Goal: Transaction & Acquisition: Purchase product/service

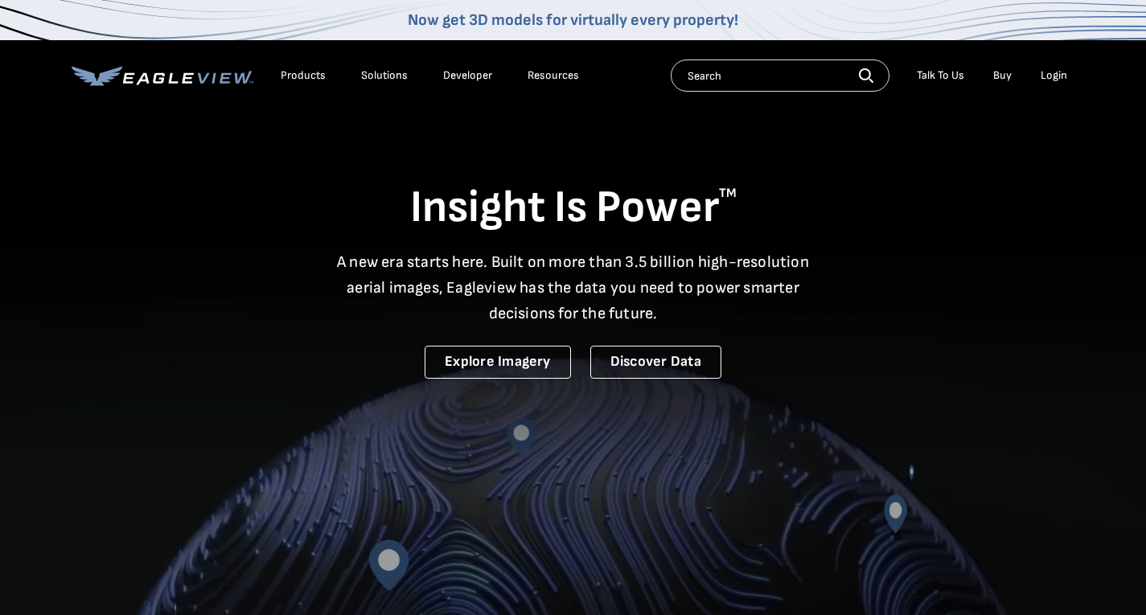
click at [1062, 75] on div "Login" at bounding box center [1054, 75] width 27 height 14
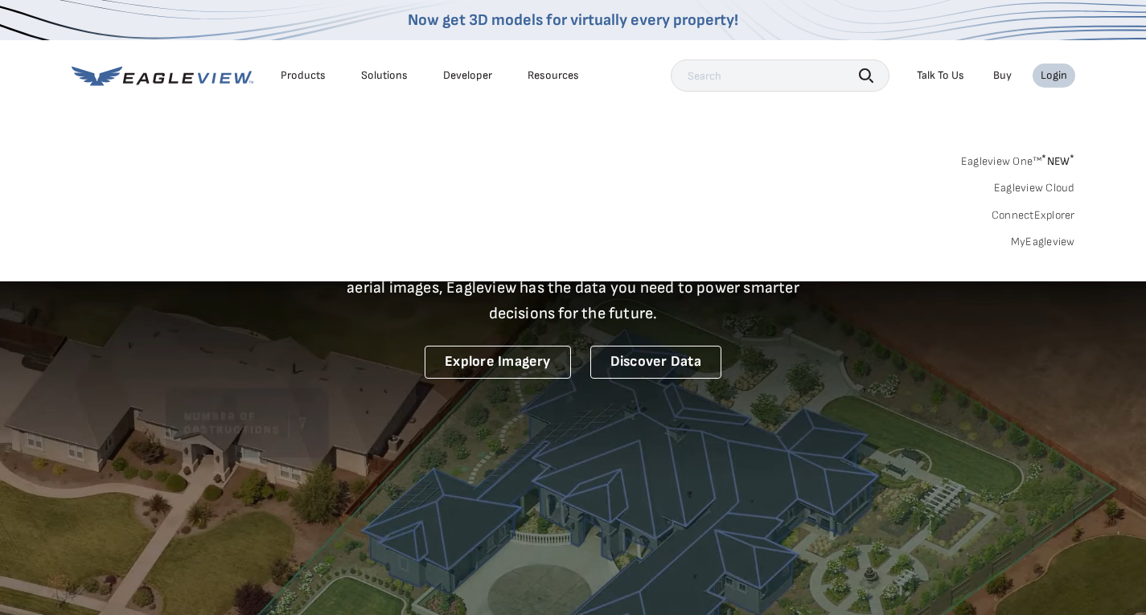
click at [1024, 240] on link "MyEagleview" at bounding box center [1043, 242] width 64 height 14
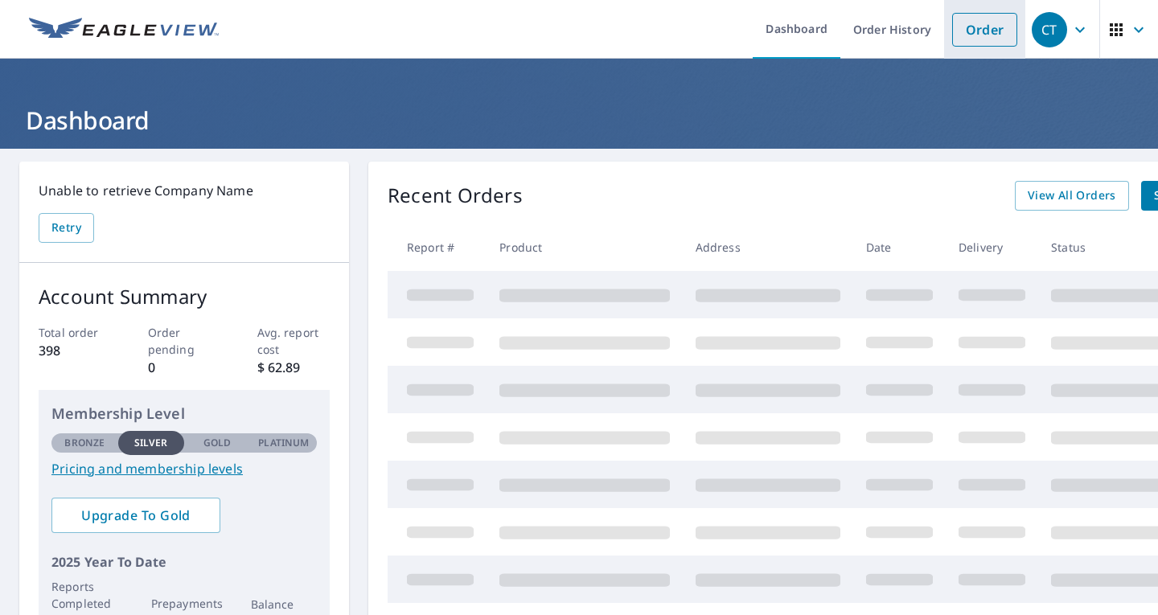
click at [966, 27] on link "Order" at bounding box center [984, 30] width 65 height 34
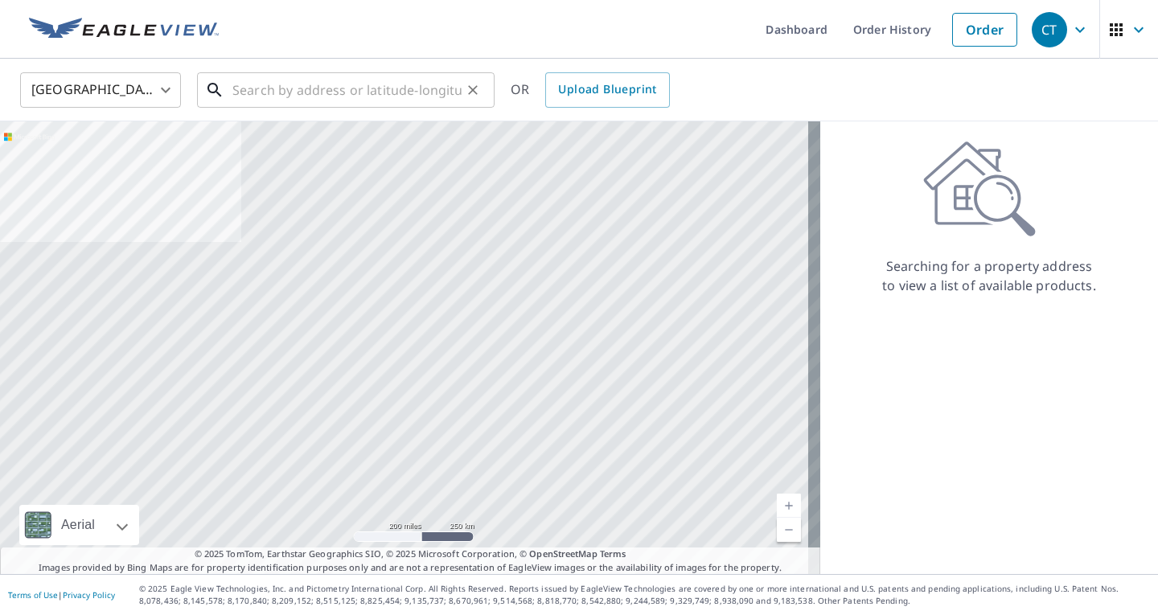
click at [316, 85] on input "text" at bounding box center [346, 90] width 229 height 45
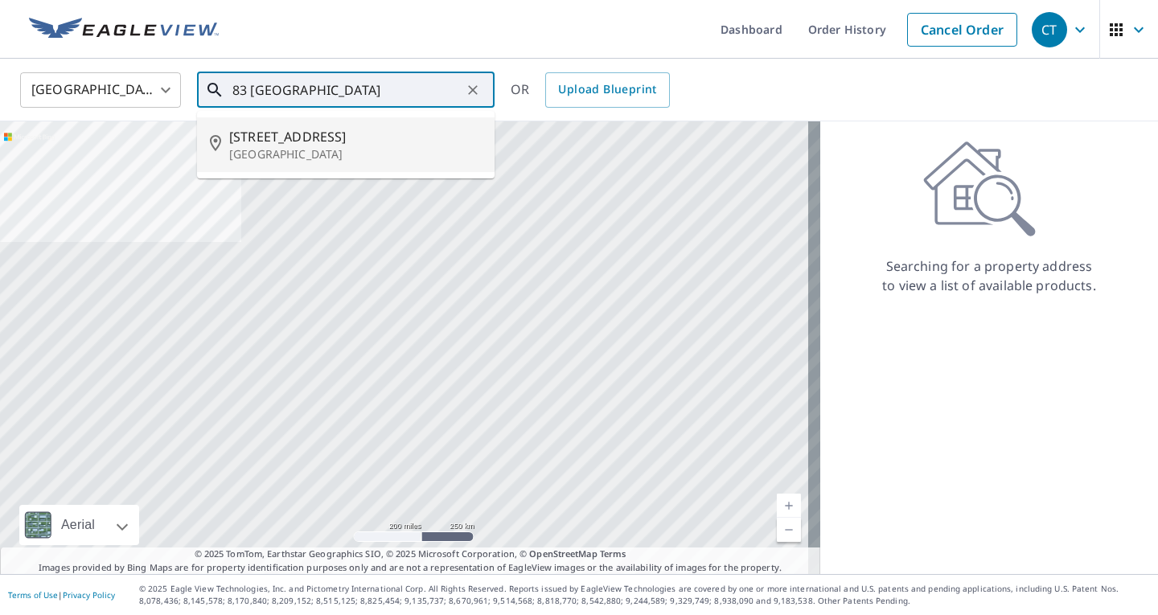
click at [331, 140] on span "[STREET_ADDRESS]" at bounding box center [355, 136] width 253 height 19
type input "[STREET_ADDRESS]"
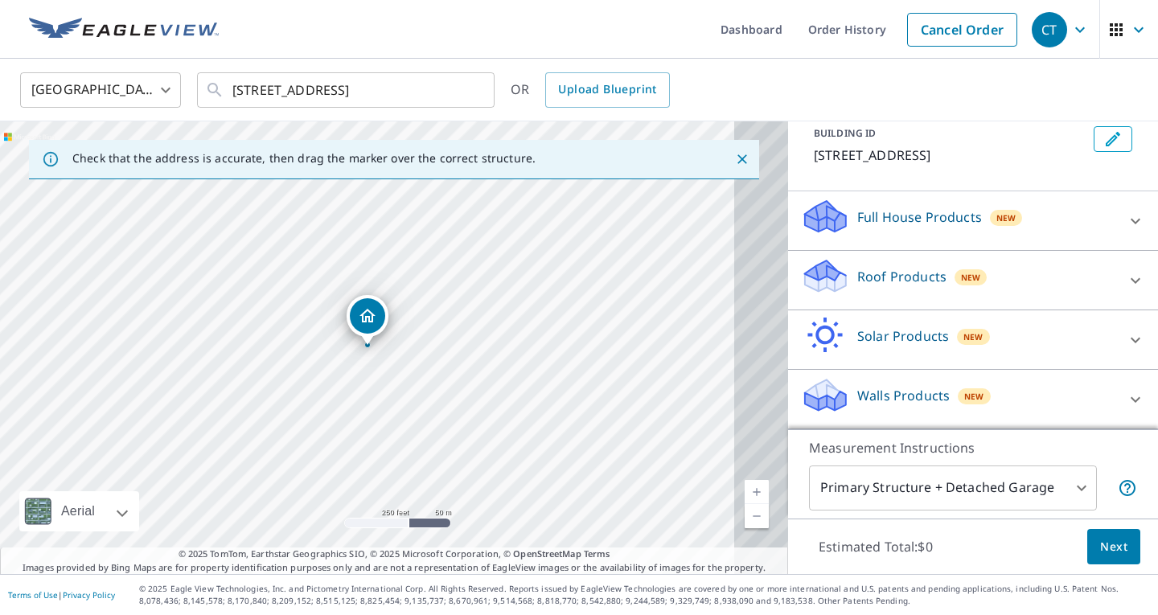
scroll to position [102, 0]
click at [1131, 283] on icon at bounding box center [1136, 280] width 10 height 6
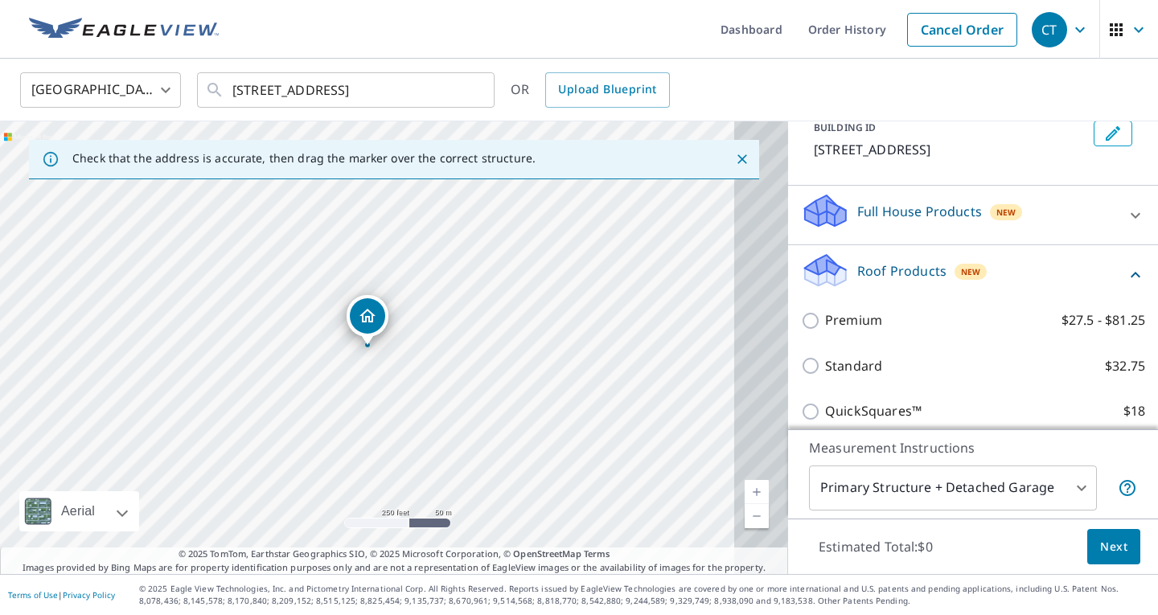
scroll to position [231, 0]
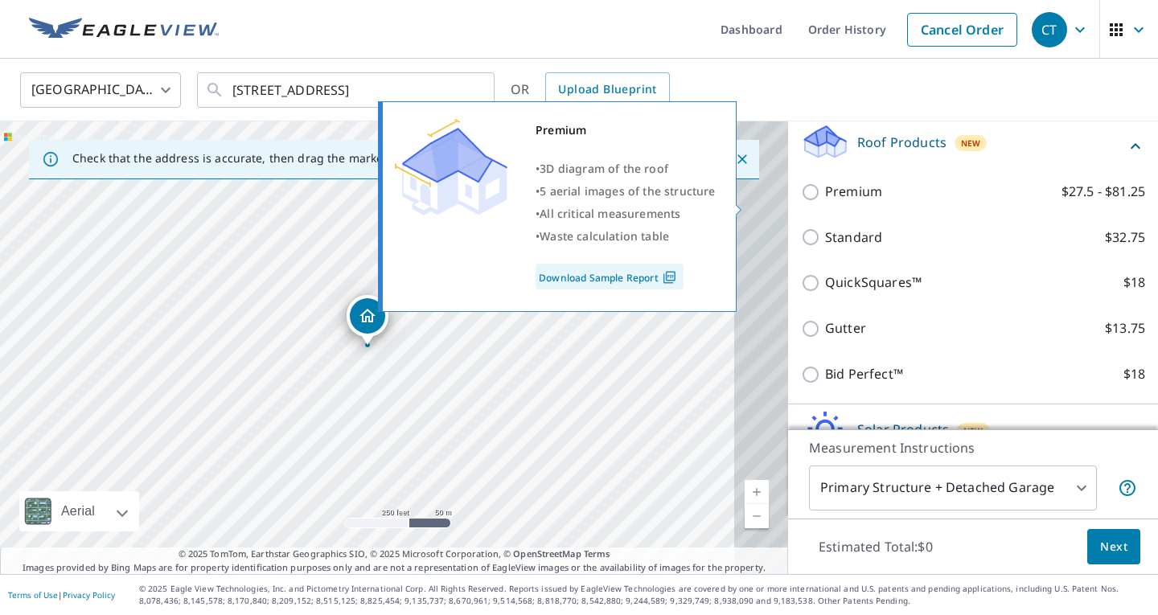
click at [801, 202] on input "Premium $27.5 - $81.25" at bounding box center [813, 192] width 24 height 19
checkbox input "true"
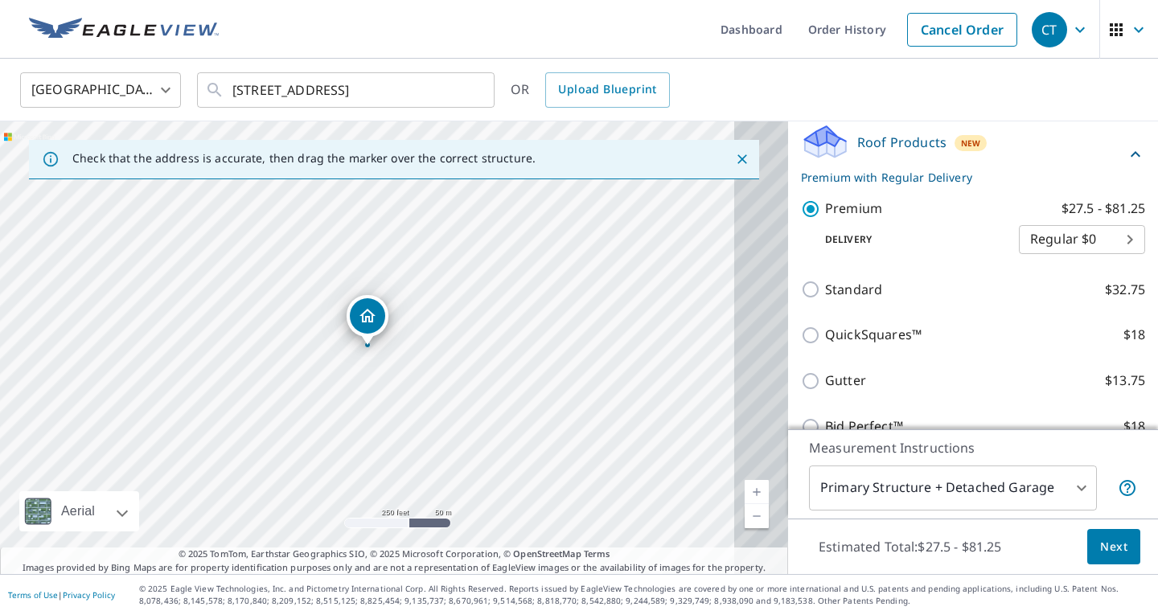
click at [1110, 550] on span "Next" at bounding box center [1113, 547] width 27 height 20
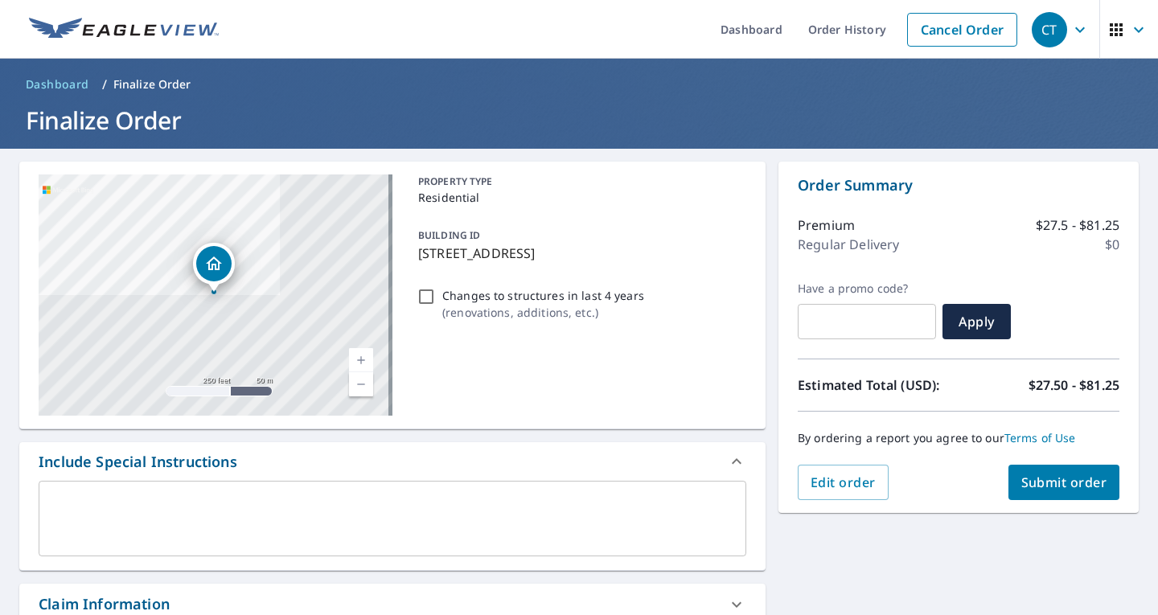
click at [422, 303] on input "Changes to structures in last 4 years ( renovations, additions, etc. )" at bounding box center [426, 296] width 19 height 19
checkbox input "true"
click at [1026, 479] on span "Submit order" at bounding box center [1064, 483] width 86 height 18
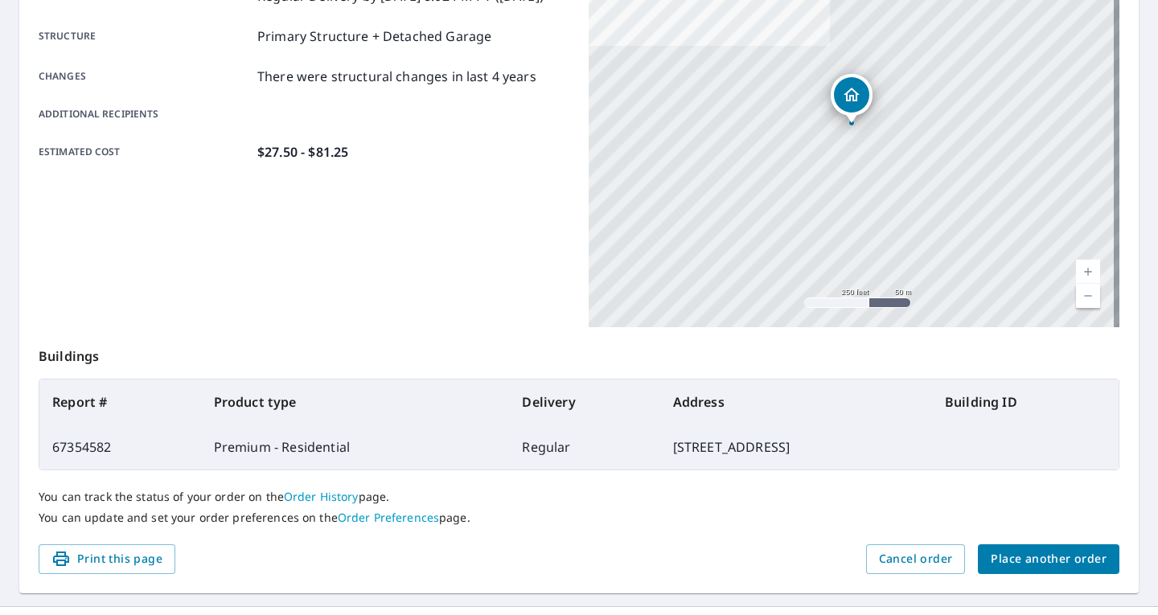
scroll to position [335, 0]
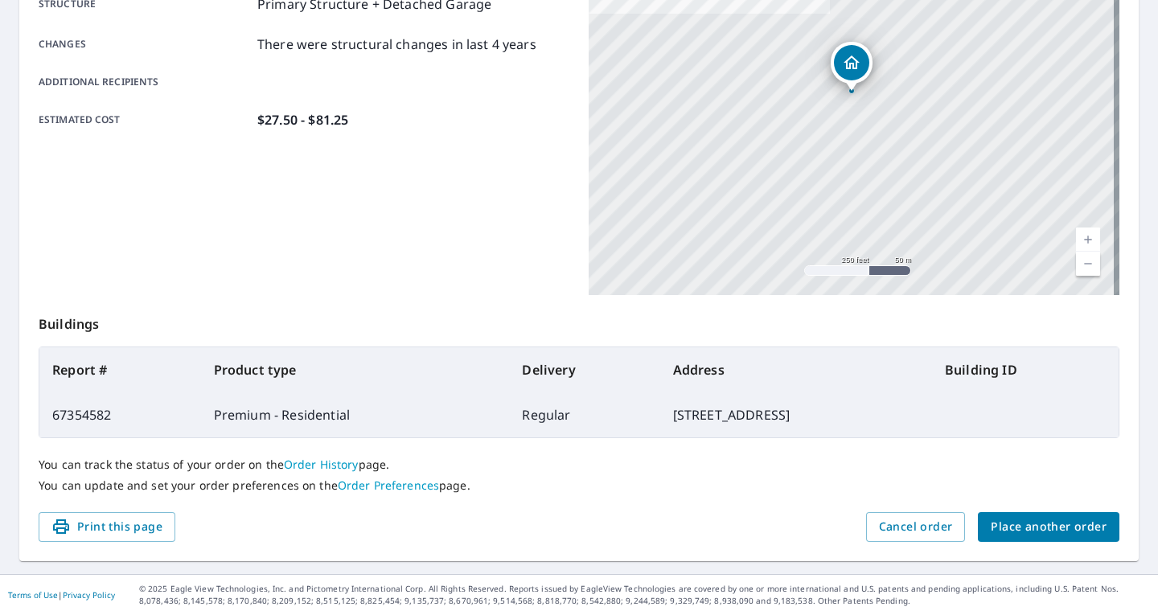
click at [1021, 523] on span "Place another order" at bounding box center [1049, 527] width 116 height 20
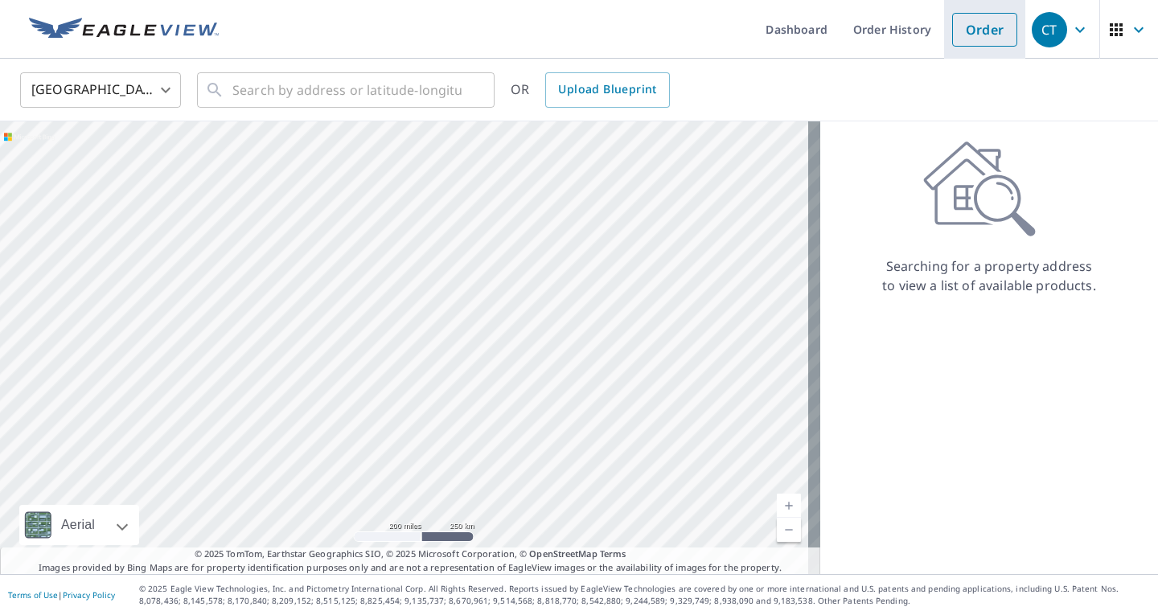
click at [959, 32] on link "Order" at bounding box center [984, 30] width 65 height 34
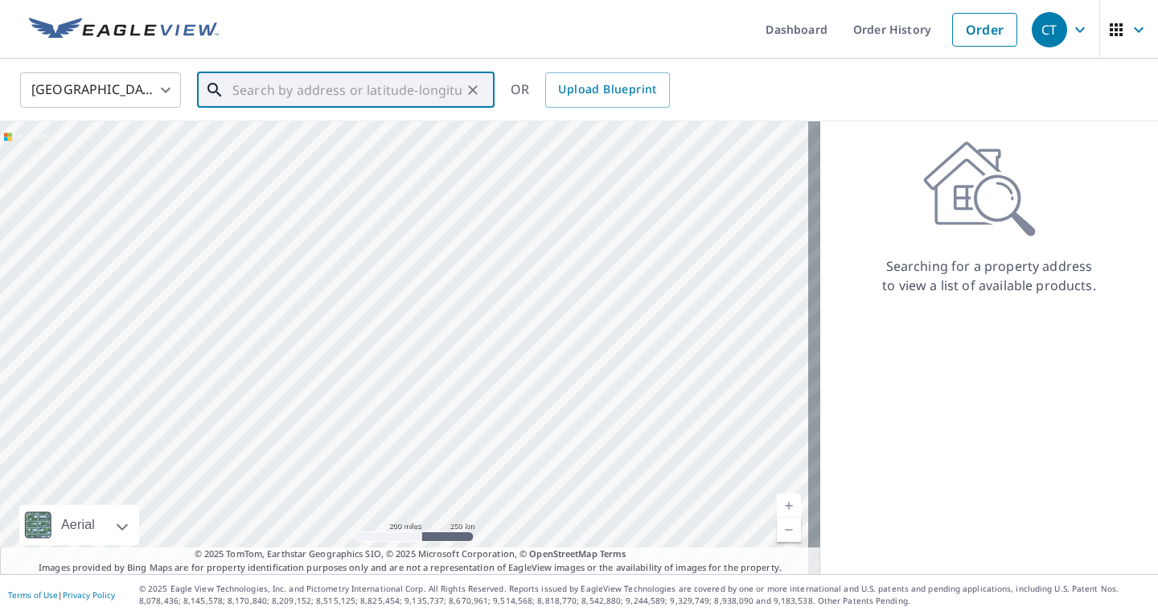
click at [290, 103] on input "text" at bounding box center [346, 90] width 229 height 45
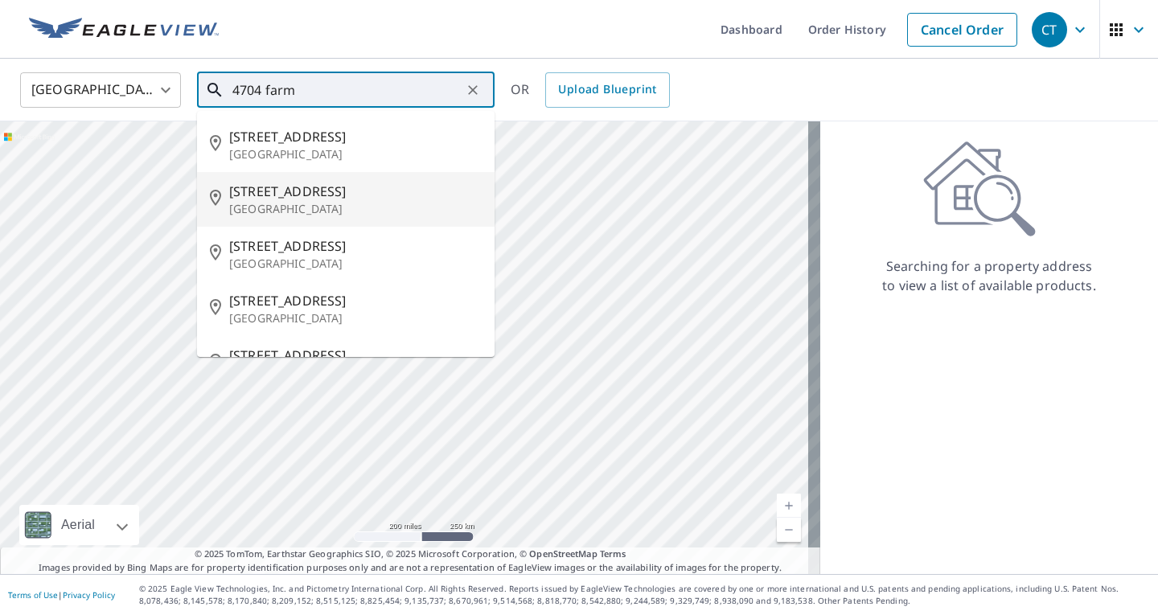
click at [282, 201] on span "[STREET_ADDRESS]" at bounding box center [355, 191] width 253 height 19
type input "[STREET_ADDRESS]"
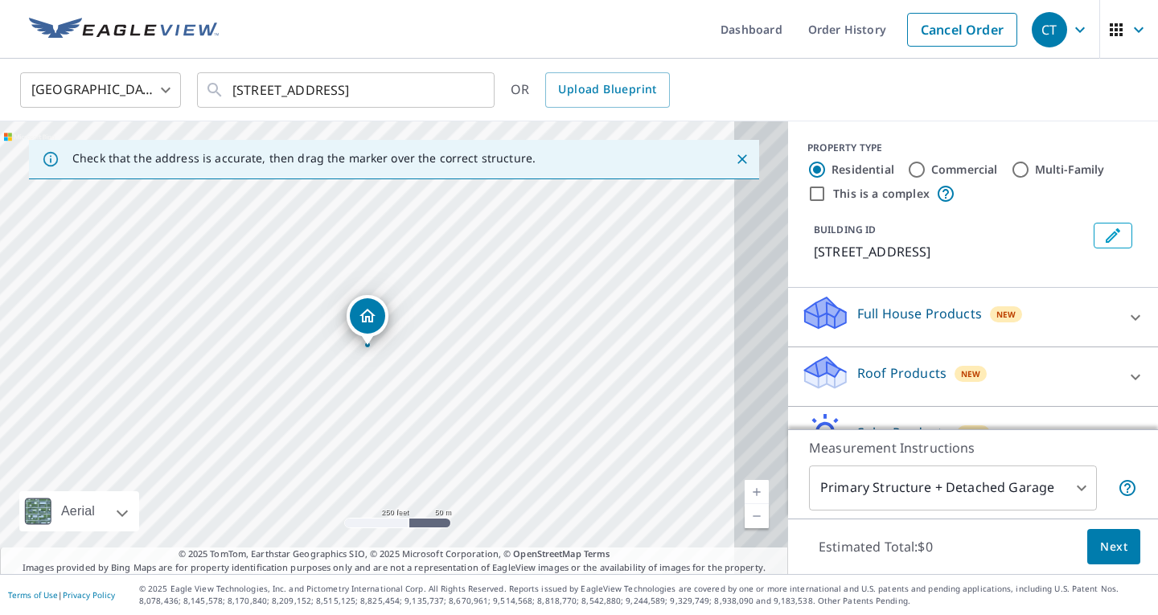
click at [857, 376] on p "Roof Products" at bounding box center [901, 373] width 89 height 19
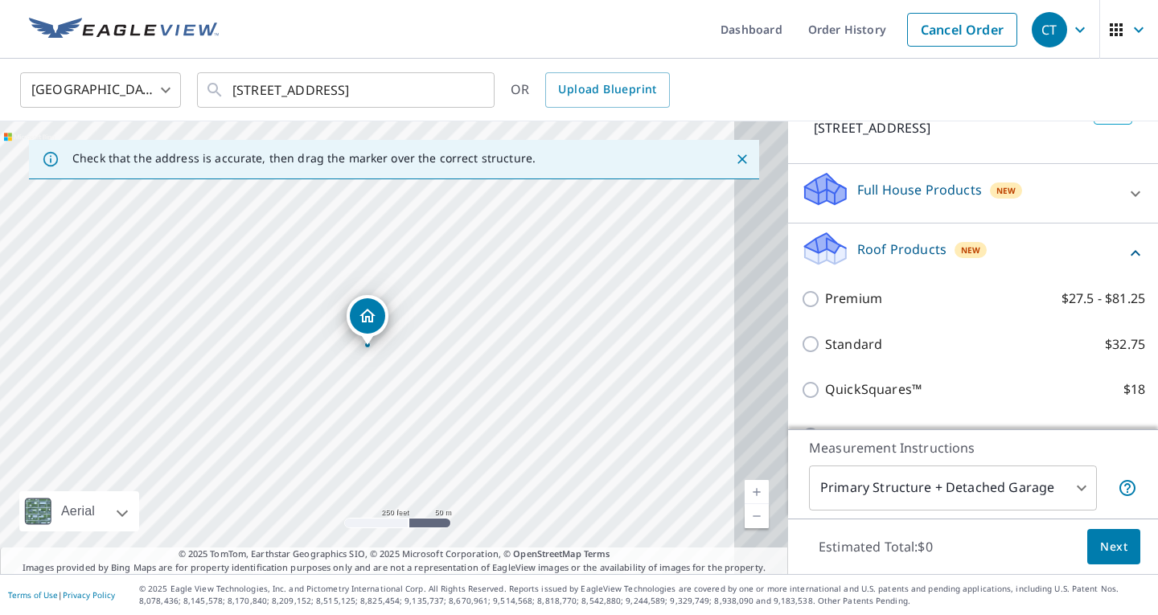
scroll to position [141, 0]
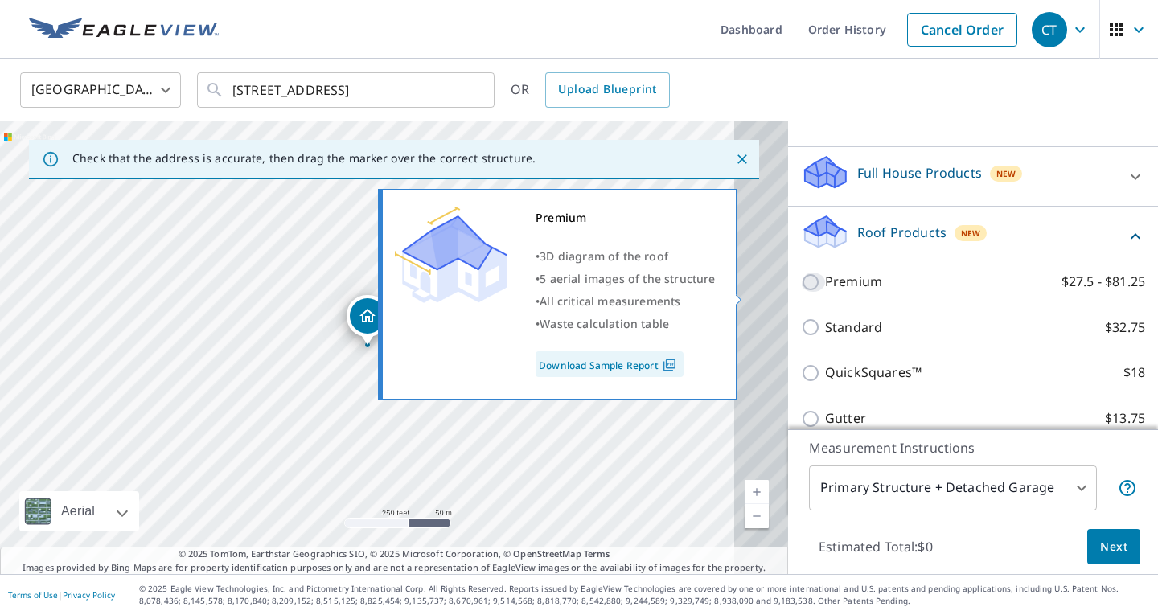
click at [801, 291] on input "Premium $27.5 - $81.25" at bounding box center [813, 282] width 24 height 19
checkbox input "true"
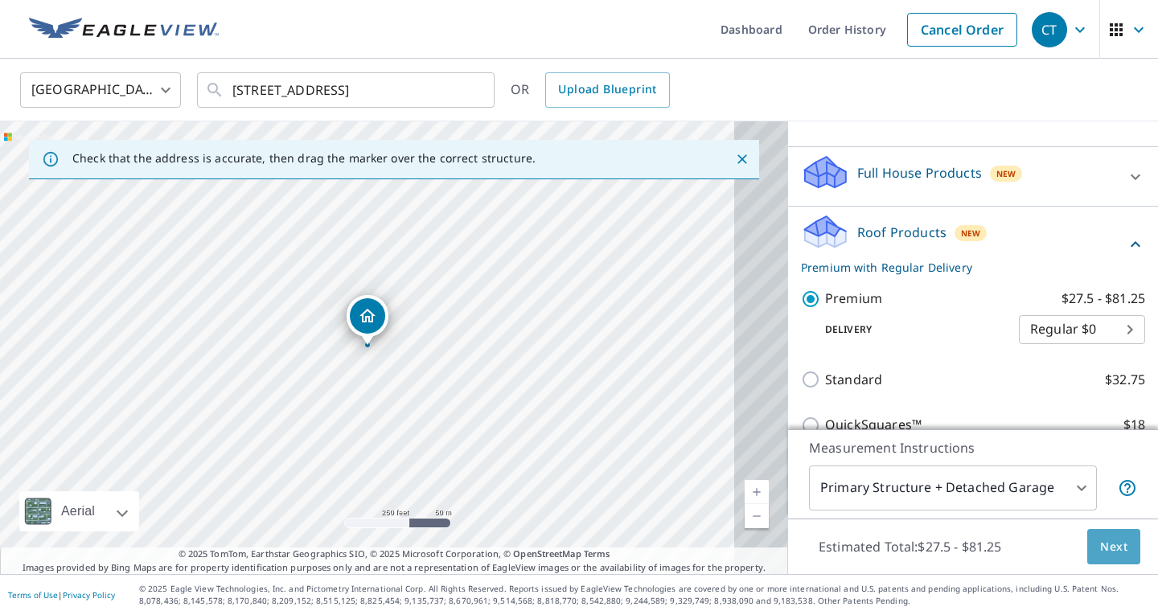
click at [1110, 539] on span "Next" at bounding box center [1113, 547] width 27 height 20
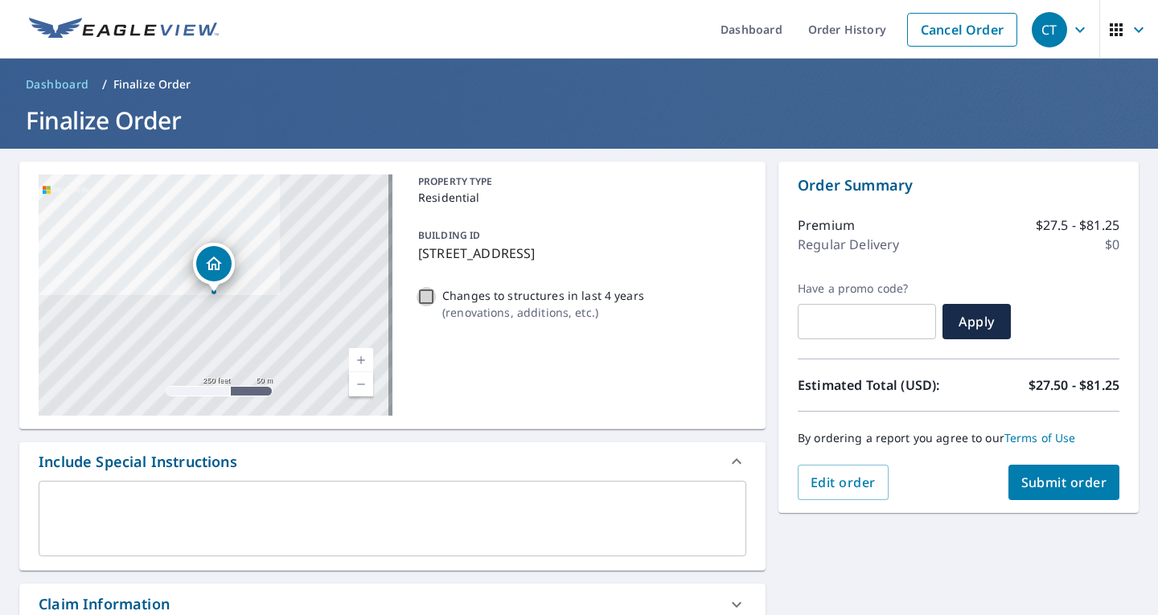
click at [425, 306] on input "Changes to structures in last 4 years ( renovations, additions, etc. )" at bounding box center [426, 296] width 19 height 19
checkbox input "true"
click at [1066, 477] on span "Submit order" at bounding box center [1064, 483] width 86 height 18
